Goal: Task Accomplishment & Management: Use online tool/utility

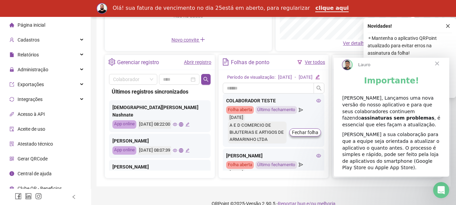
click at [198, 59] on link "Abrir registro" at bounding box center [197, 61] width 27 height 5
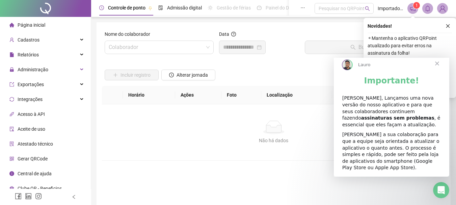
drag, startPoint x: 25, startPoint y: 22, endPoint x: 66, endPoint y: 33, distance: 42.8
click at [25, 22] on span "Página inicial" at bounding box center [32, 24] width 28 height 5
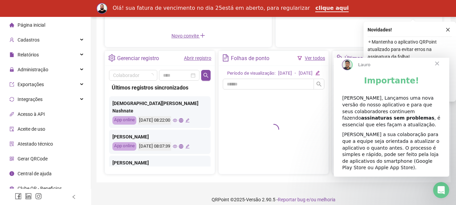
scroll to position [135, 0]
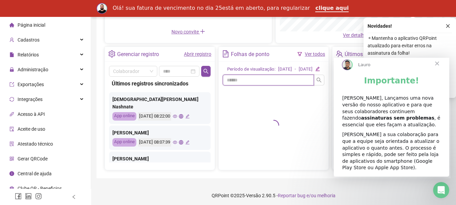
click at [249, 85] on input "text" at bounding box center [268, 80] width 91 height 11
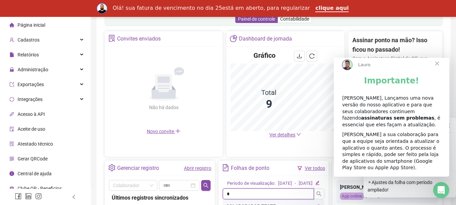
scroll to position [235, 0]
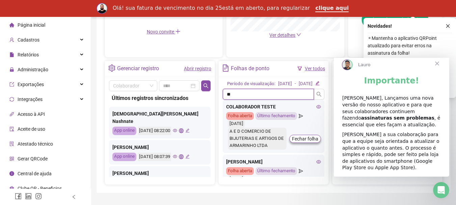
type input "*"
click at [306, 67] on link "Ver todos" at bounding box center [315, 68] width 20 height 5
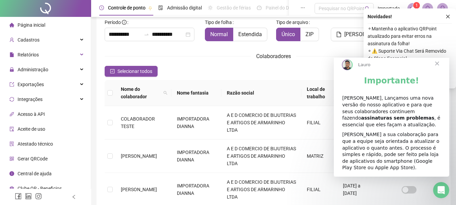
scroll to position [36, 0]
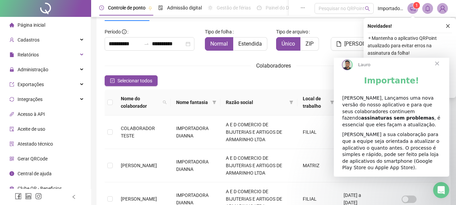
click at [439, 67] on span "Fechar" at bounding box center [437, 63] width 24 height 24
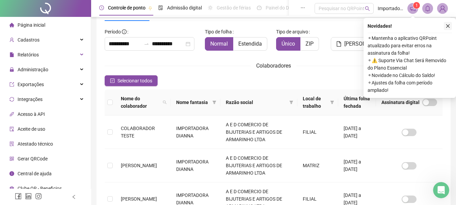
click at [445, 24] on icon "close" at bounding box center [447, 26] width 5 height 5
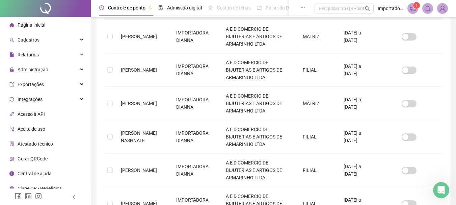
scroll to position [171, 0]
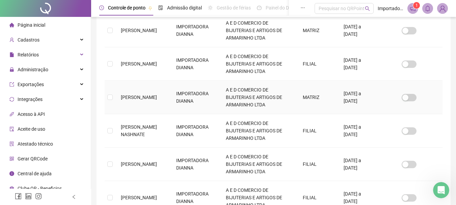
click at [213, 94] on td "IMPORTADORA DIANNA" at bounding box center [195, 97] width 49 height 33
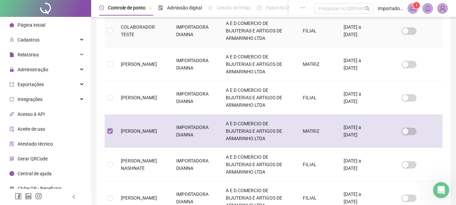
scroll to position [36, 0]
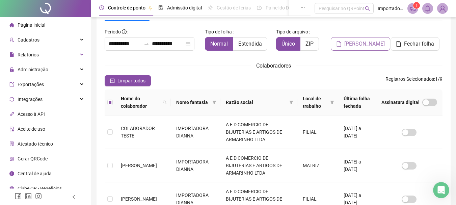
click at [364, 40] on span "[PERSON_NAME]" at bounding box center [364, 44] width 40 height 8
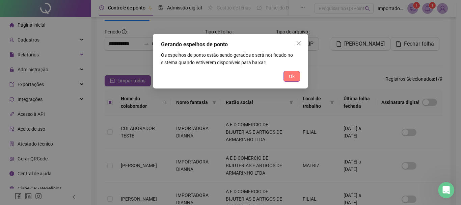
click at [293, 76] on span "Ok" at bounding box center [292, 76] width 6 height 7
